Goal: Communication & Community: Share content

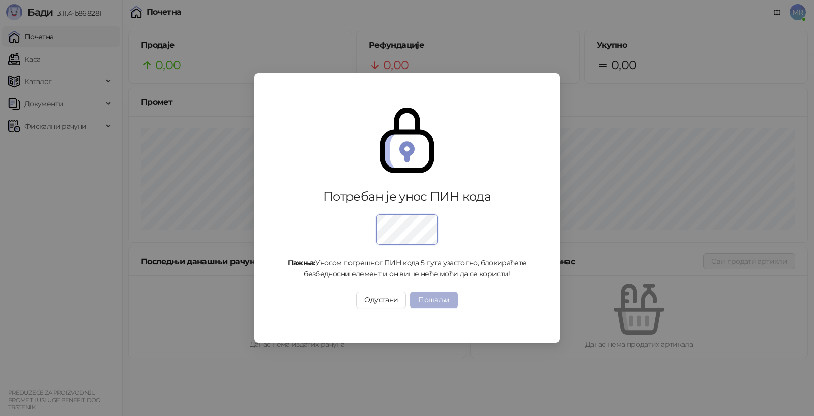
click at [430, 296] on button "Пошаљи" at bounding box center [433, 300] width 47 height 16
click at [437, 296] on button "Пошаљи" at bounding box center [433, 300] width 47 height 16
click at [435, 297] on button "Пошаљи" at bounding box center [433, 300] width 47 height 16
